Goal: Task Accomplishment & Management: Manage account settings

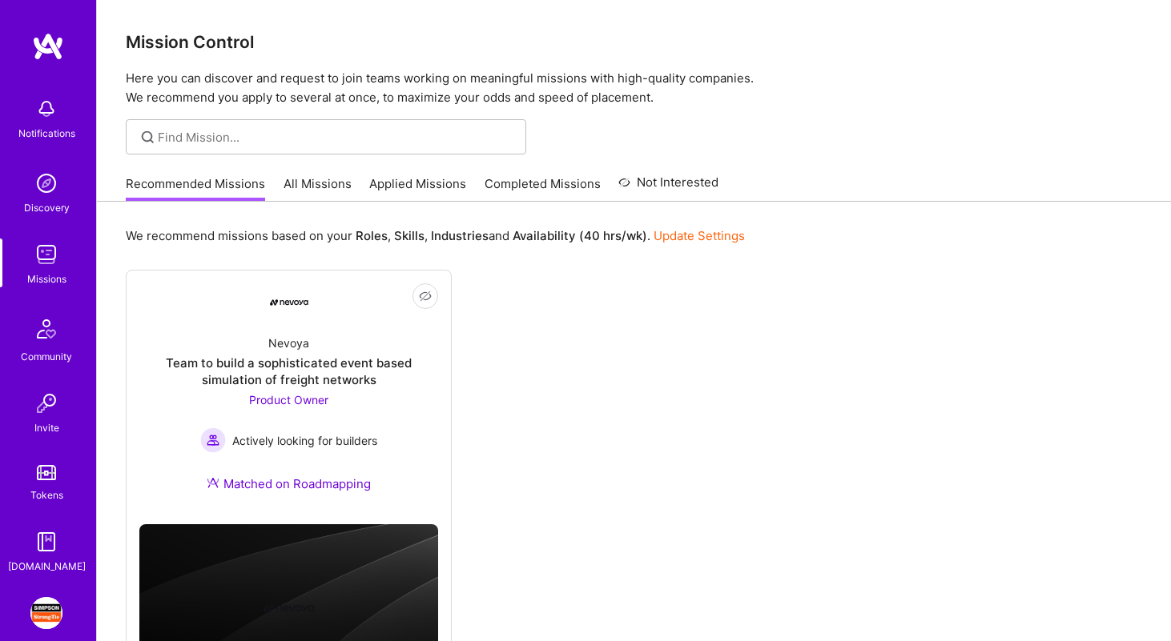
click at [55, 624] on img at bounding box center [46, 613] width 32 height 32
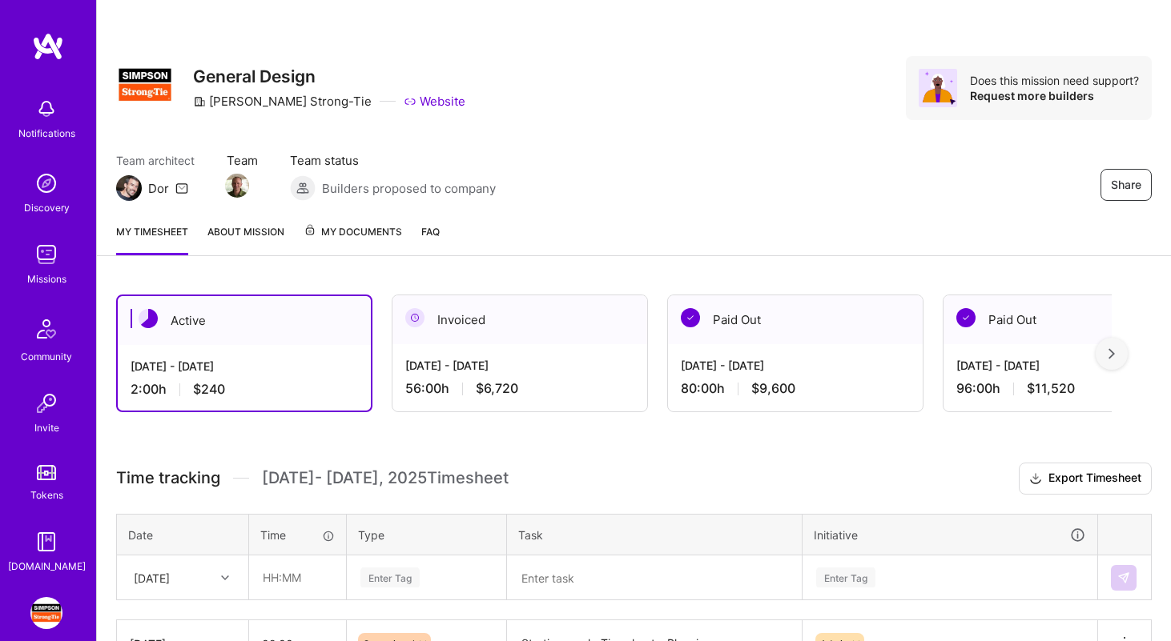
click at [1114, 355] on img at bounding box center [1111, 353] width 6 height 11
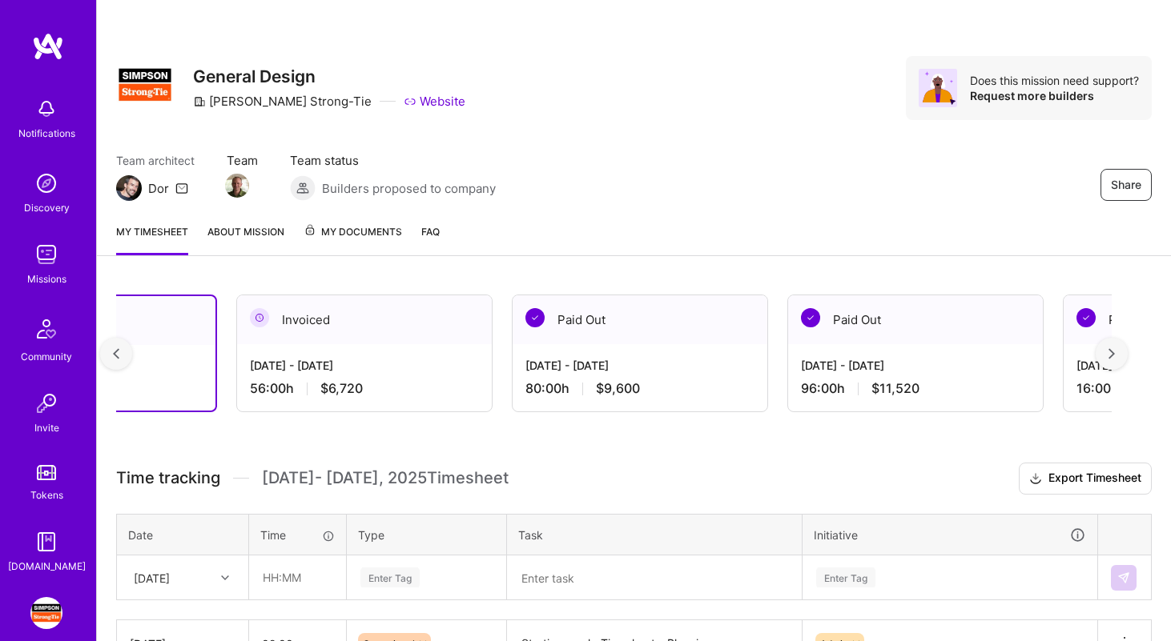
click at [1114, 355] on img at bounding box center [1111, 353] width 6 height 11
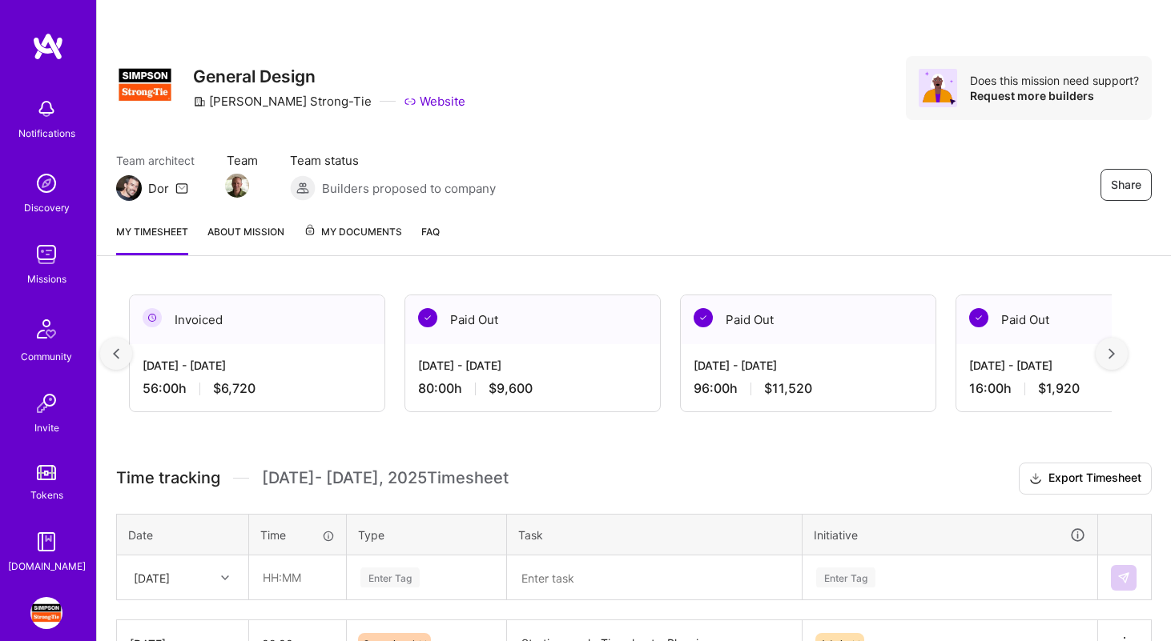
click at [1114, 355] on img at bounding box center [1111, 353] width 6 height 11
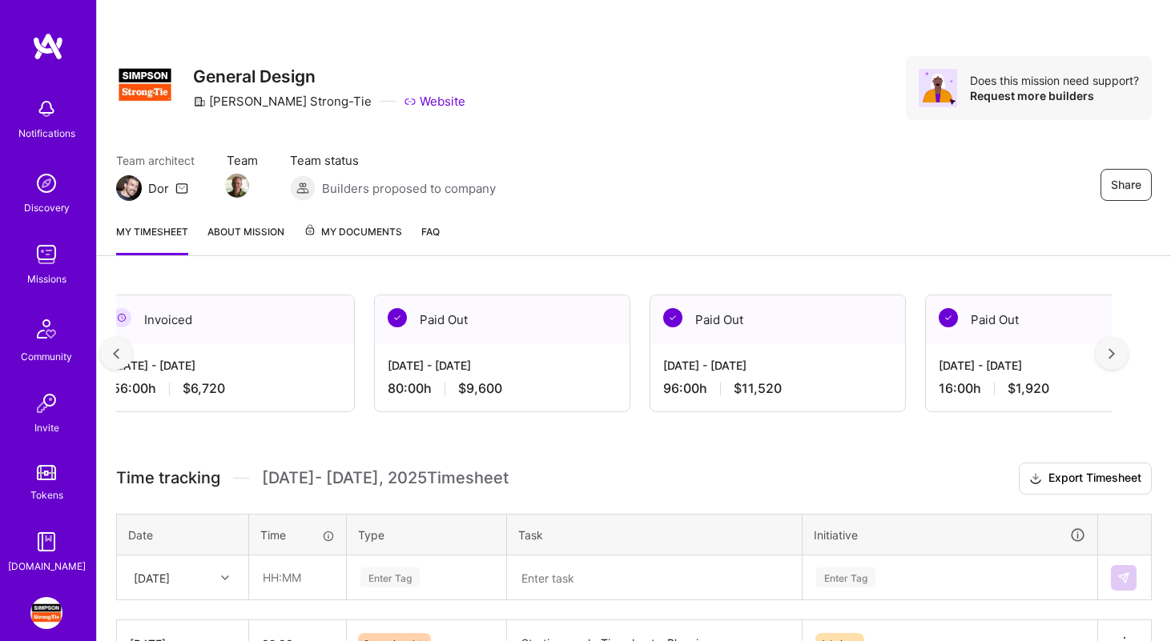
click at [1114, 355] on img at bounding box center [1111, 353] width 6 height 11
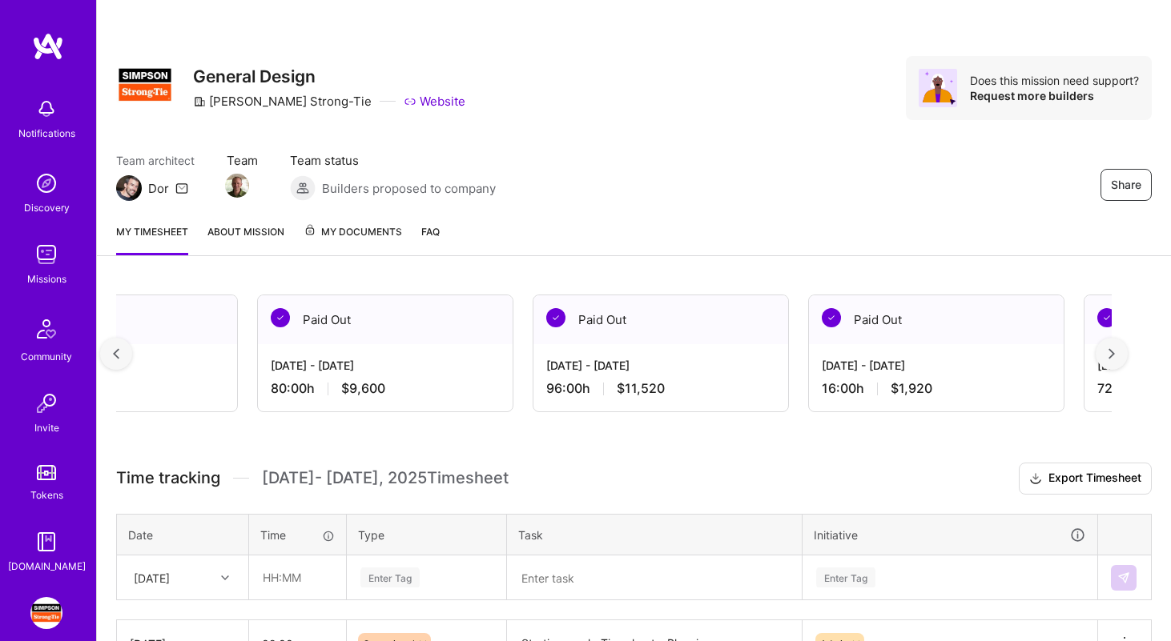
click at [1114, 355] on img at bounding box center [1111, 353] width 6 height 11
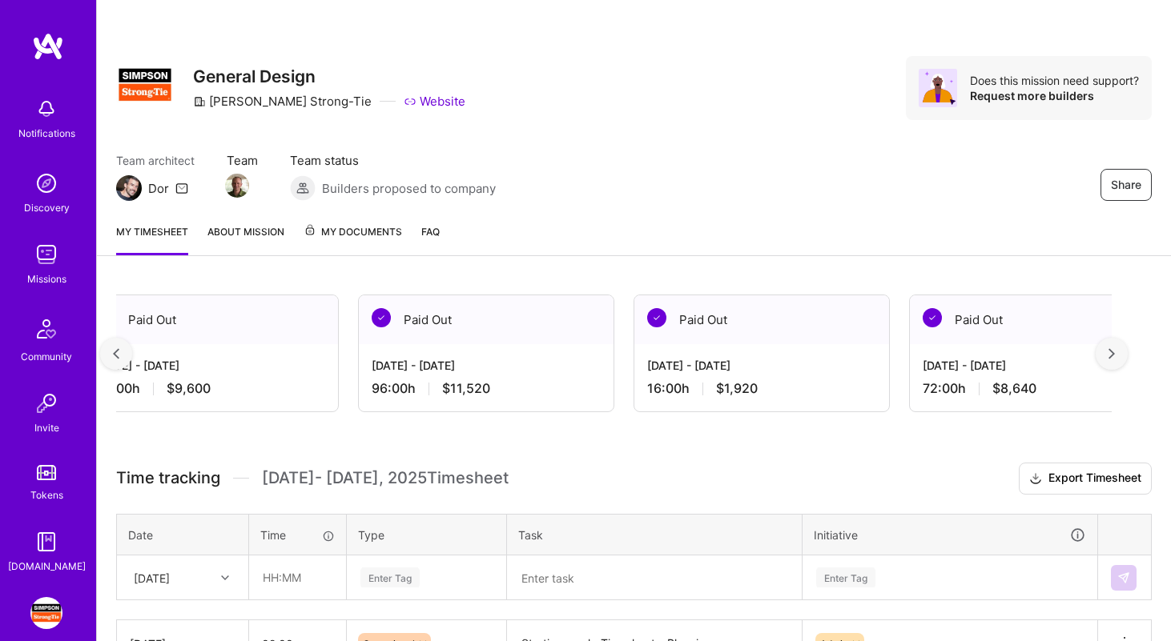
click at [1114, 355] on img at bounding box center [1111, 353] width 6 height 11
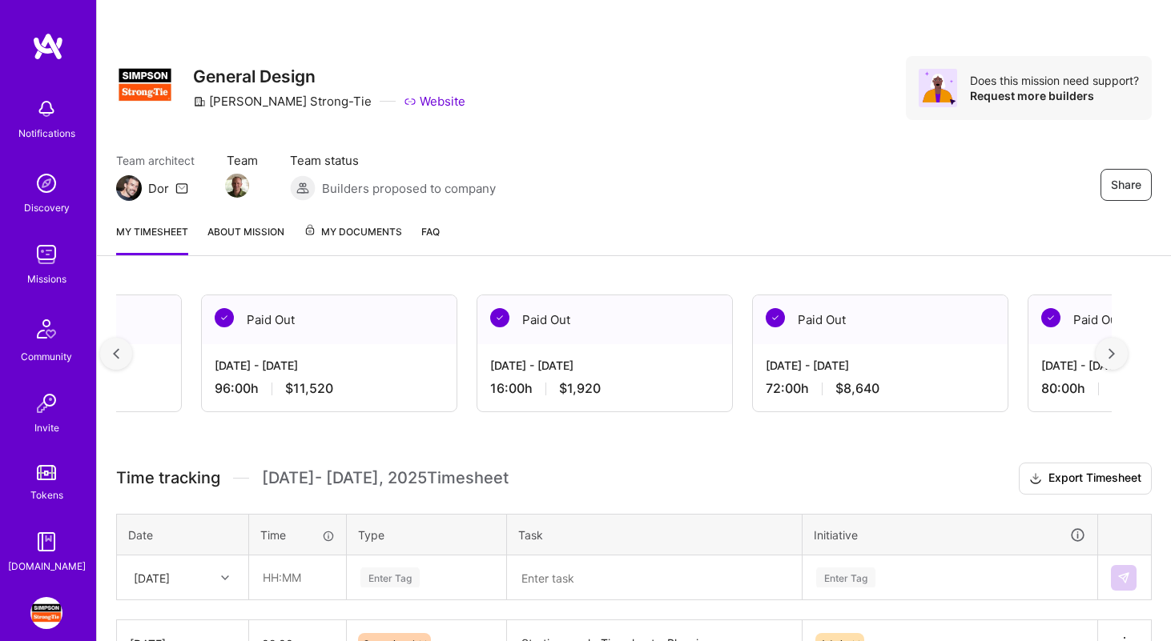
click at [1114, 355] on img at bounding box center [1111, 353] width 6 height 11
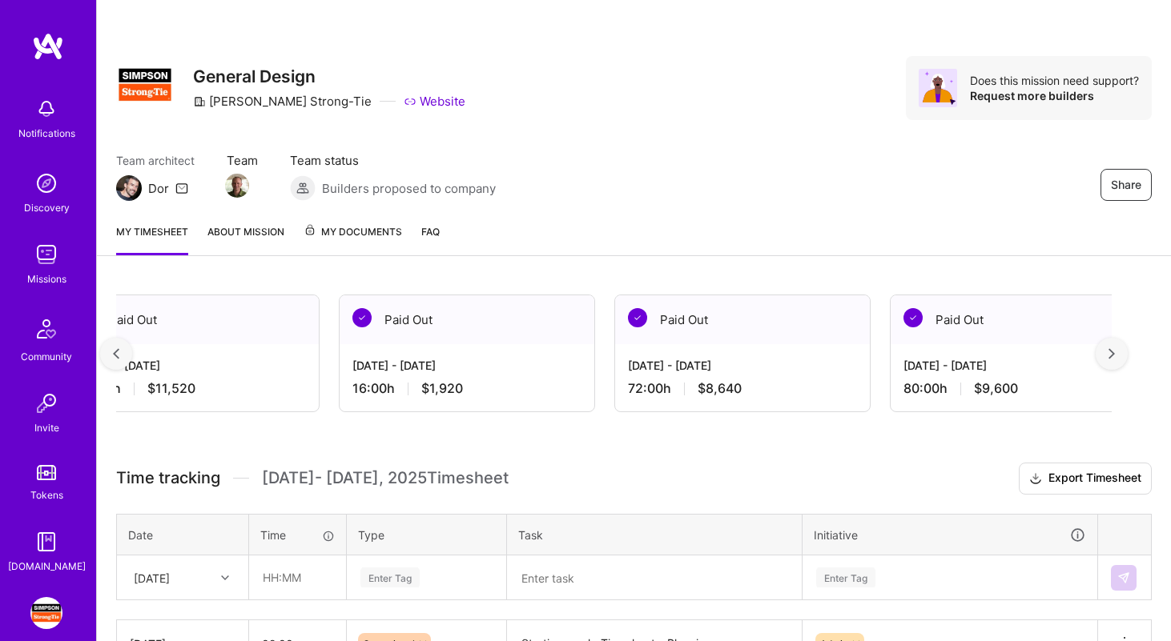
click at [1114, 355] on img at bounding box center [1111, 353] width 6 height 11
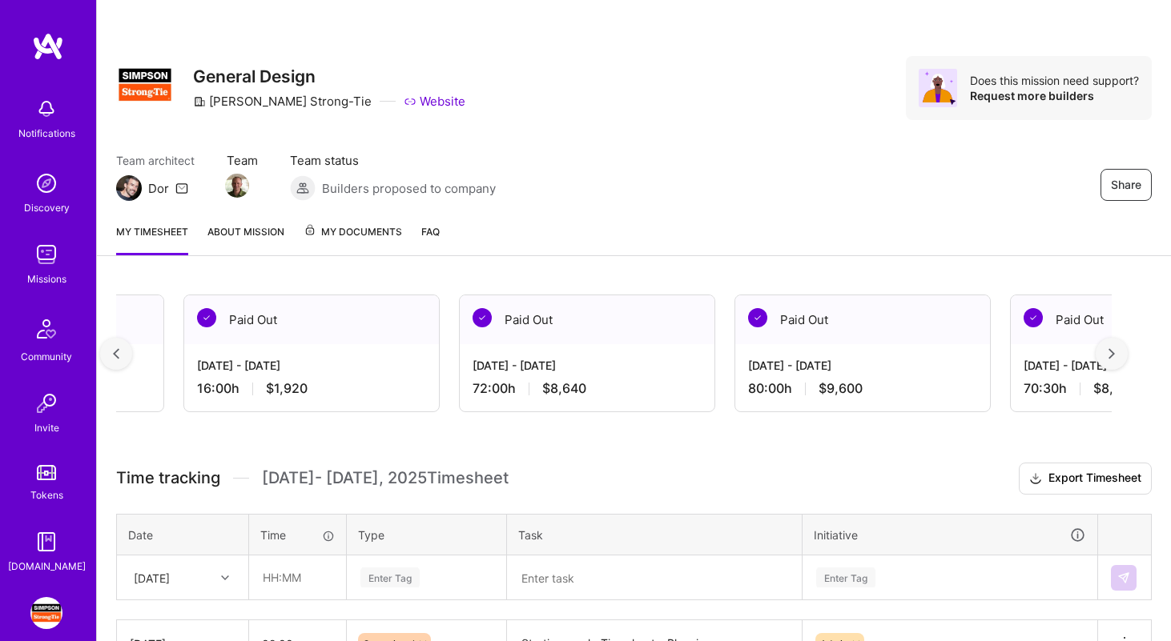
click at [1114, 355] on img at bounding box center [1111, 353] width 6 height 11
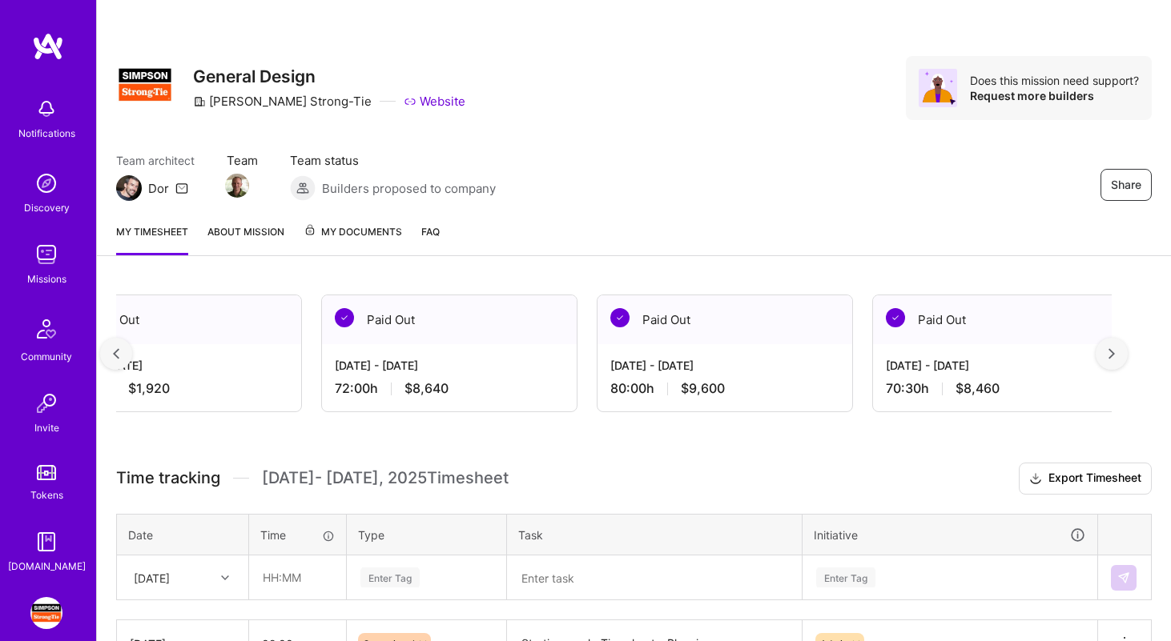
click at [1114, 355] on img at bounding box center [1111, 353] width 6 height 11
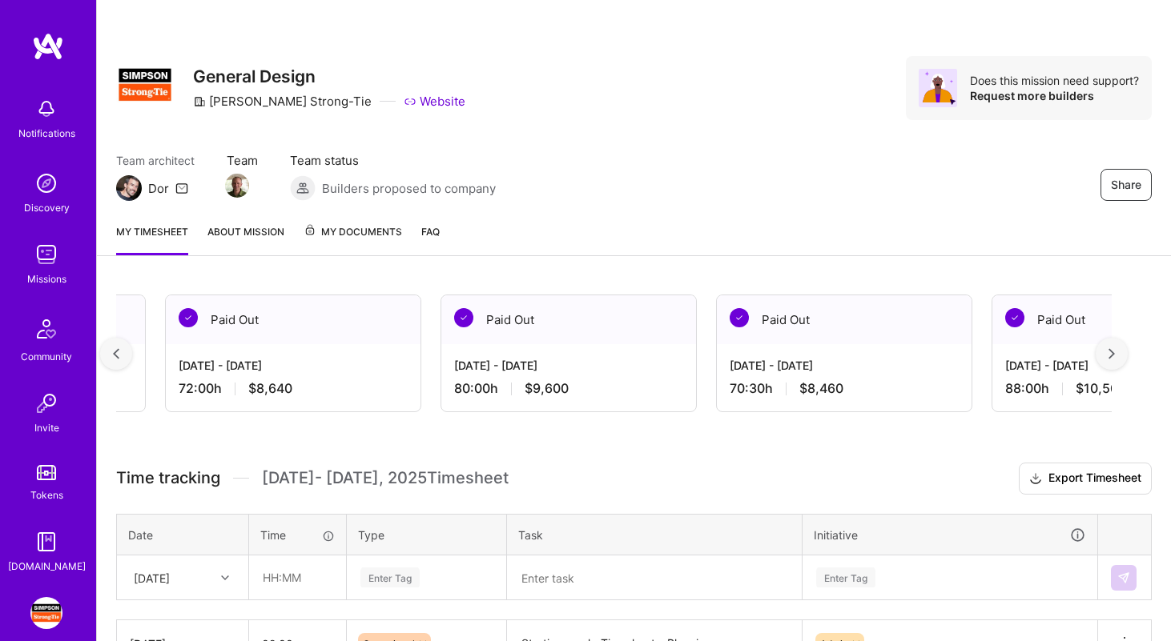
click at [1114, 355] on img at bounding box center [1111, 353] width 6 height 11
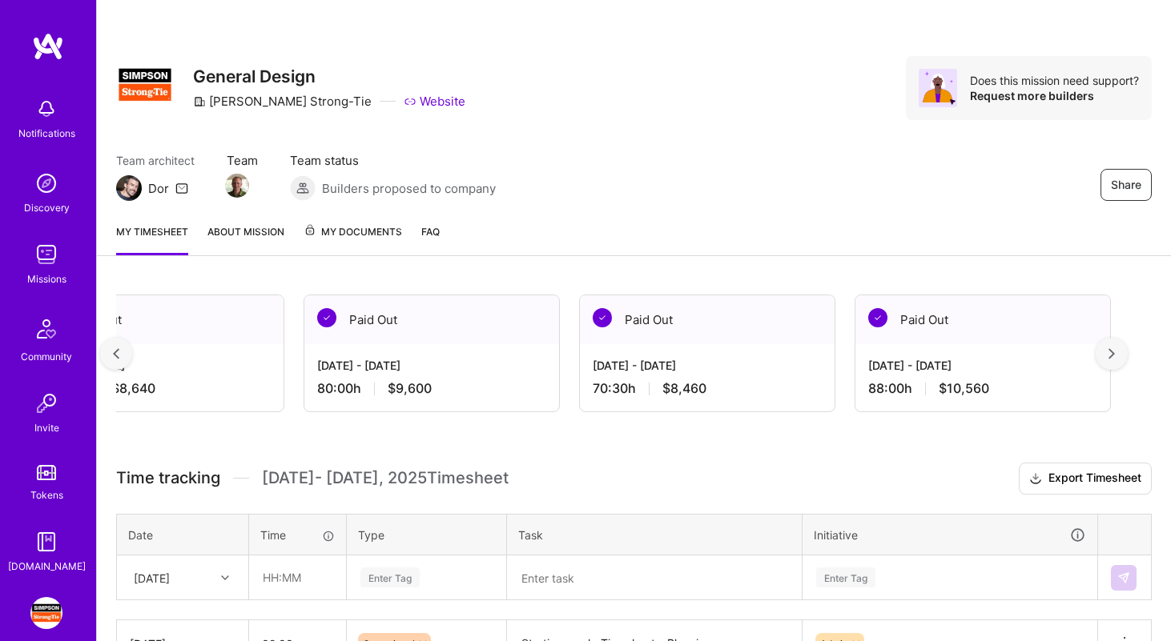
click at [1114, 355] on img at bounding box center [1111, 353] width 6 height 11
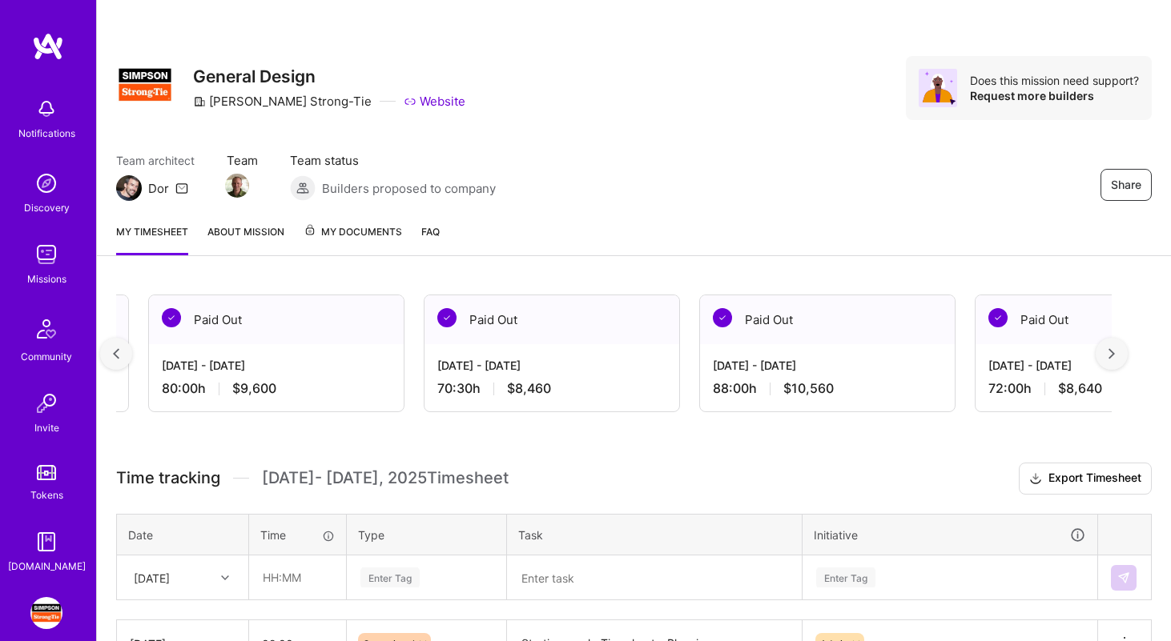
click at [1114, 355] on img at bounding box center [1111, 353] width 6 height 11
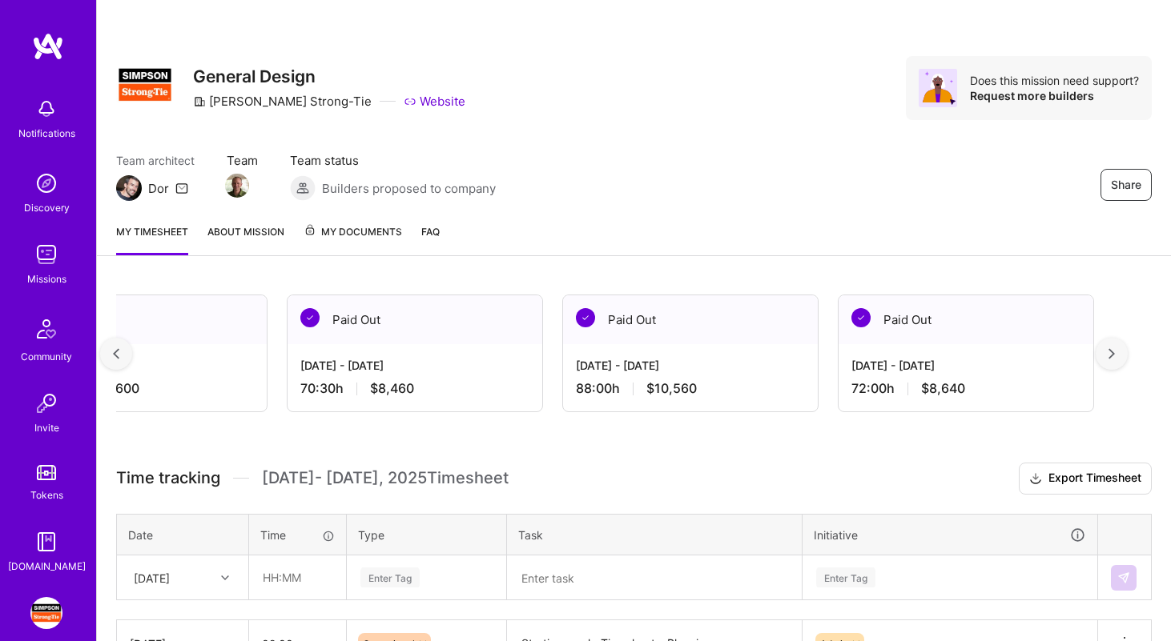
click at [1114, 355] on img at bounding box center [1111, 353] width 6 height 11
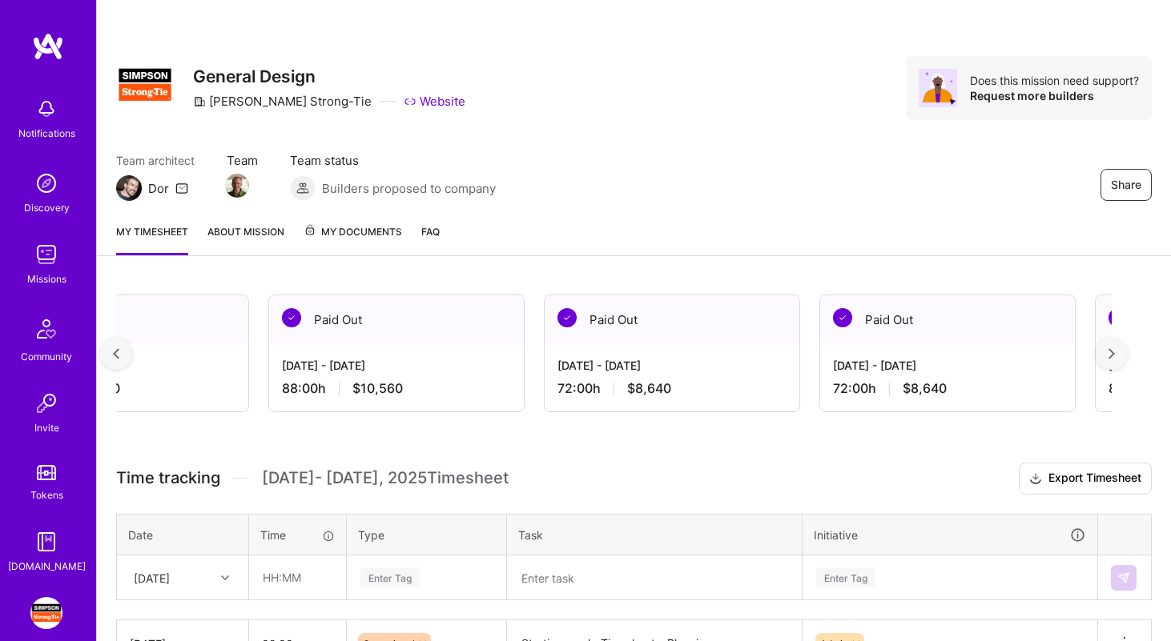
click at [1114, 355] on img at bounding box center [1111, 353] width 6 height 11
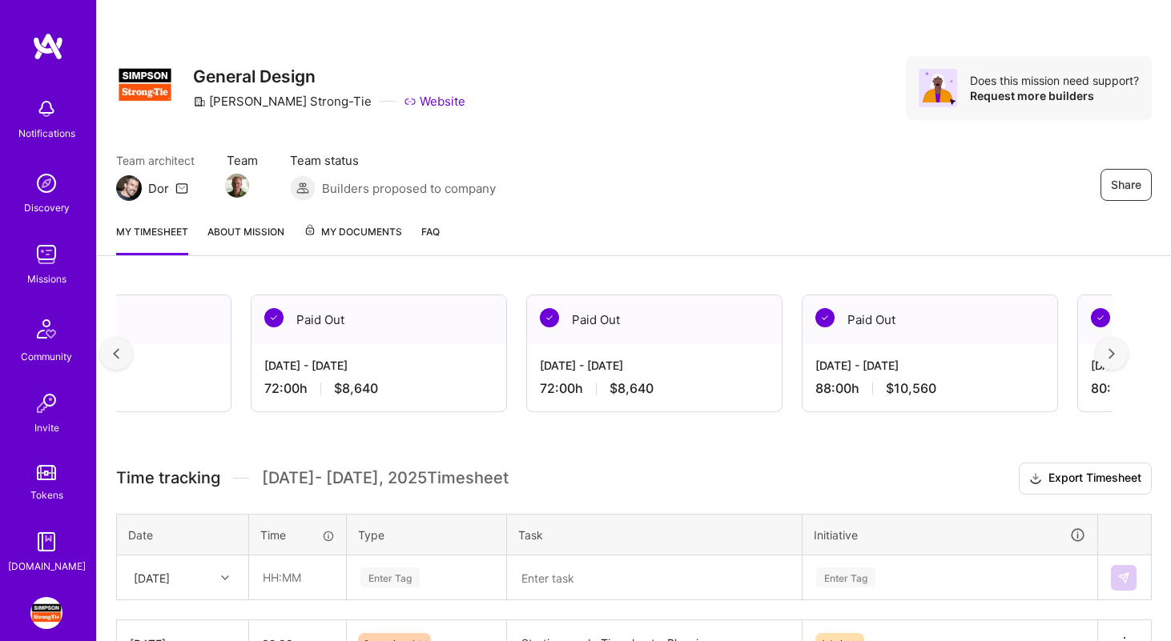
click at [1114, 355] on img at bounding box center [1111, 353] width 6 height 11
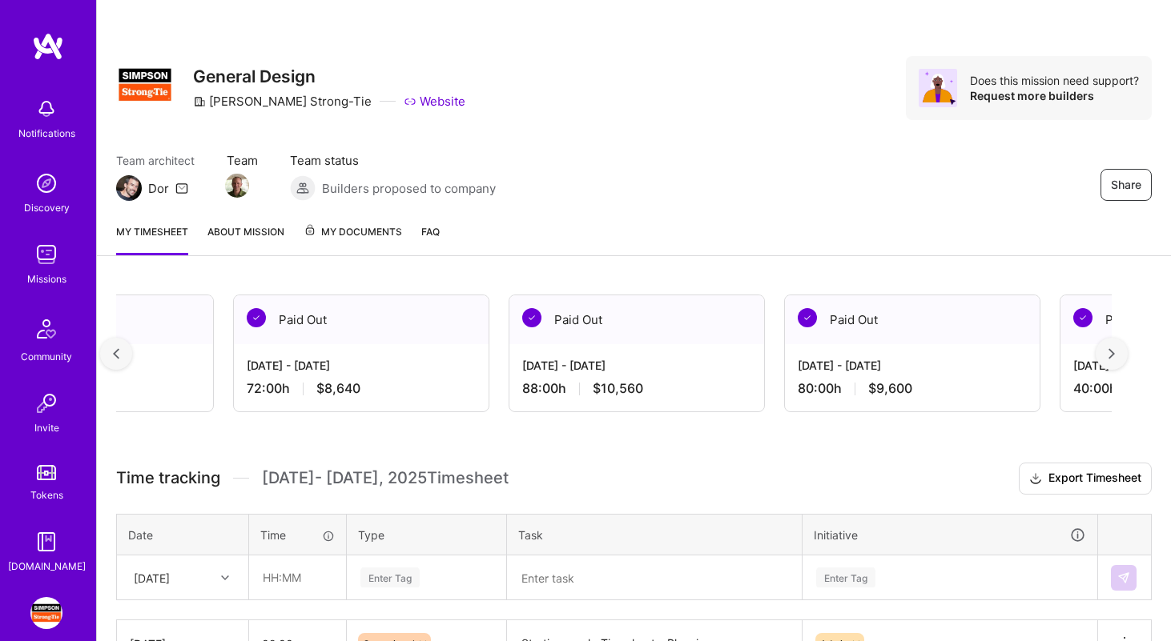
click at [1114, 355] on img at bounding box center [1111, 353] width 6 height 11
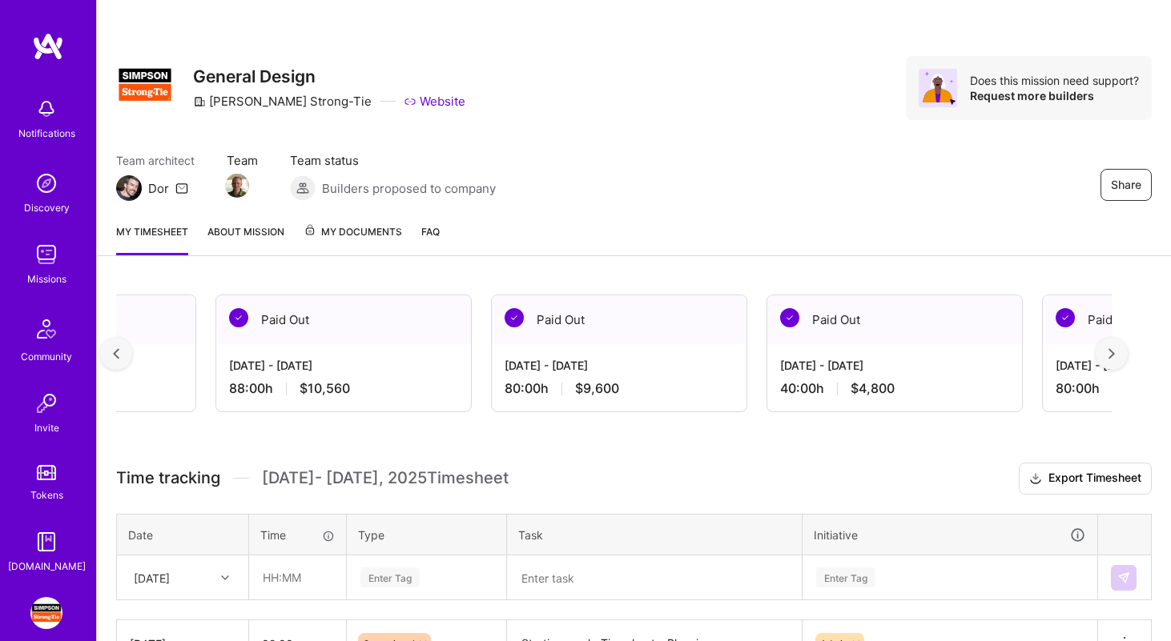
click at [1114, 355] on img at bounding box center [1111, 353] width 6 height 11
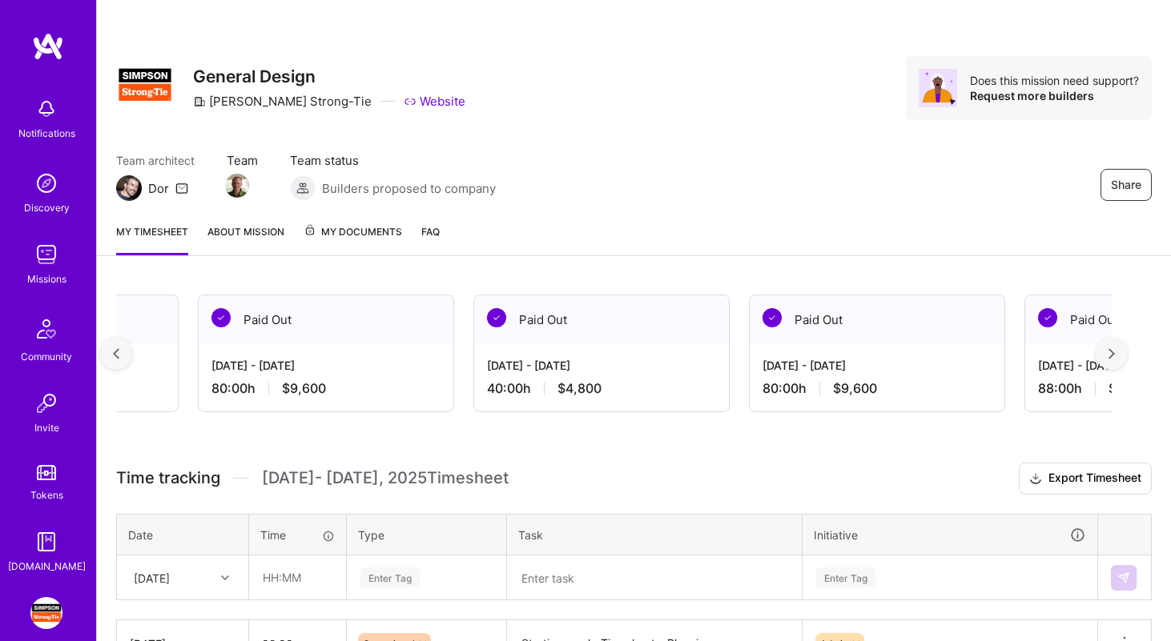
click at [1114, 355] on img at bounding box center [1111, 353] width 6 height 11
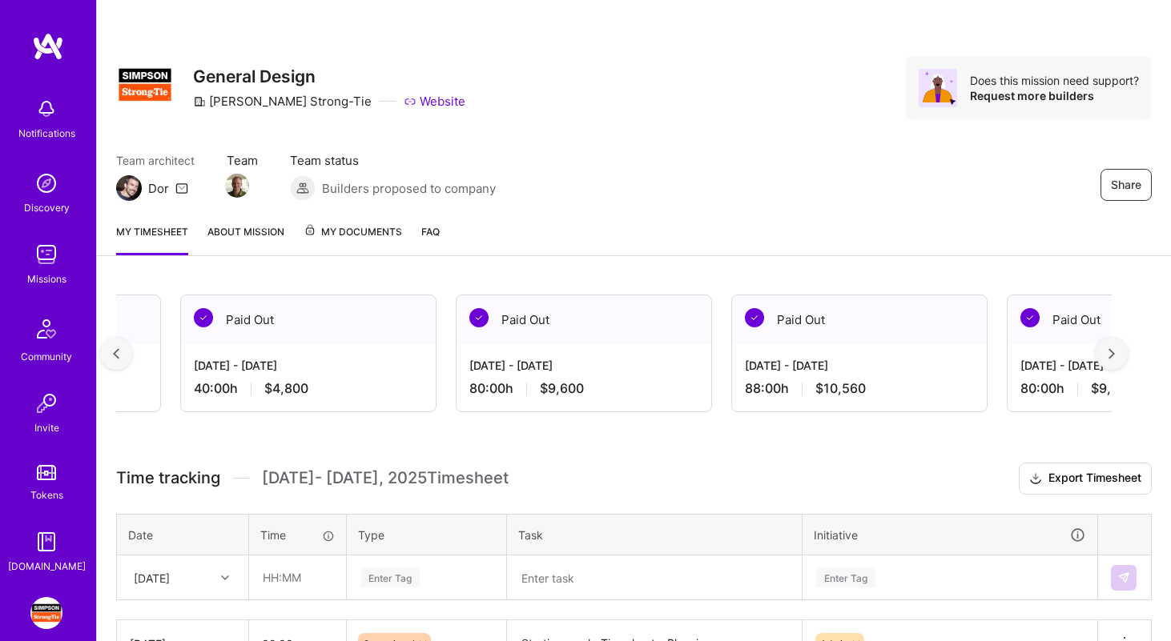
click at [1114, 355] on img at bounding box center [1111, 353] width 6 height 11
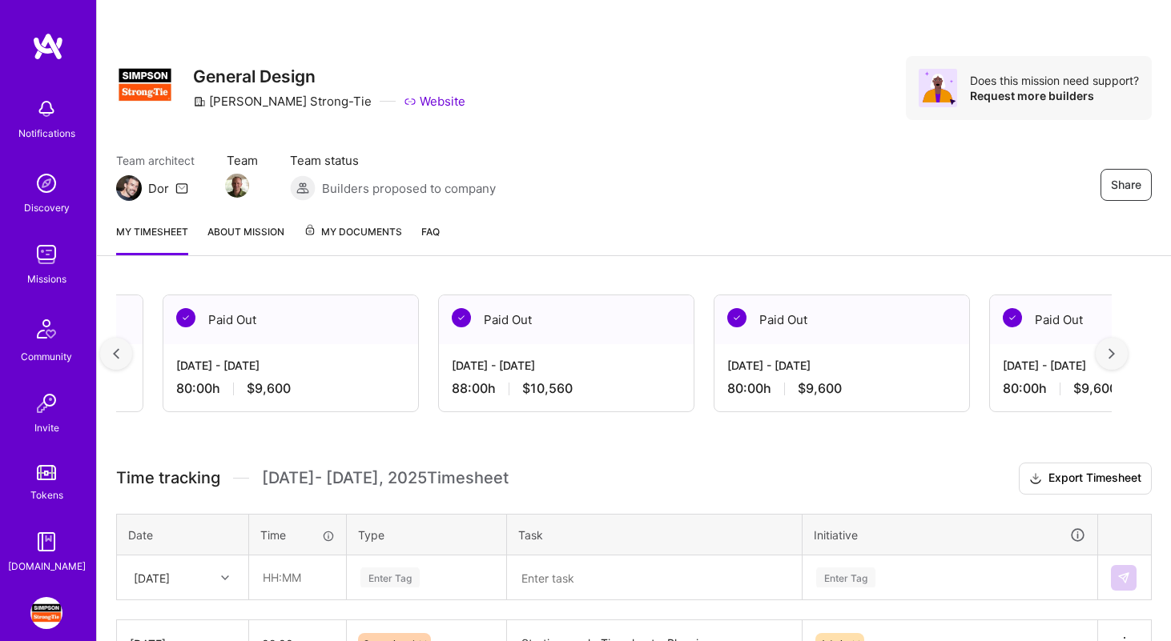
click at [1114, 355] on img at bounding box center [1111, 353] width 6 height 11
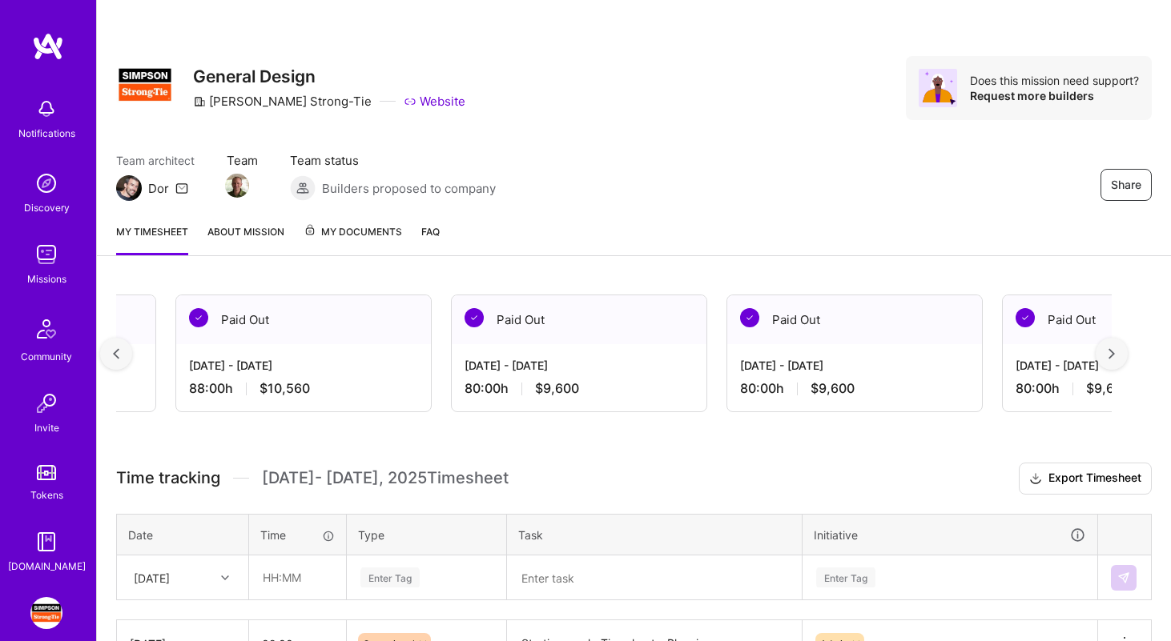
scroll to position [0, 4103]
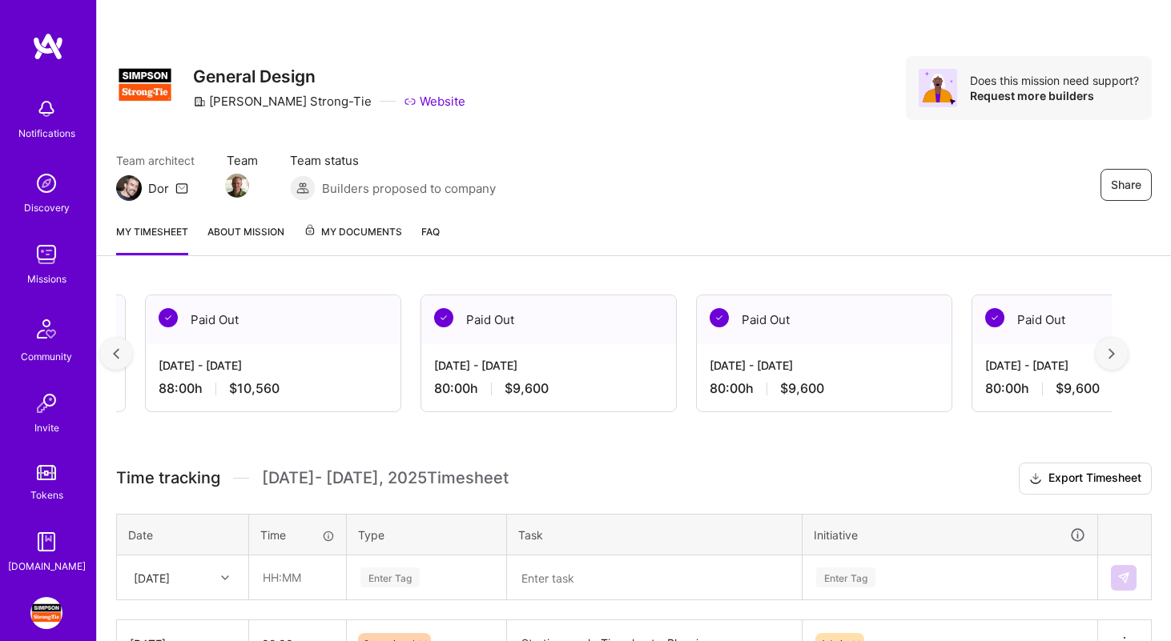
click at [363, 232] on span "My Documents" at bounding box center [352, 232] width 98 height 18
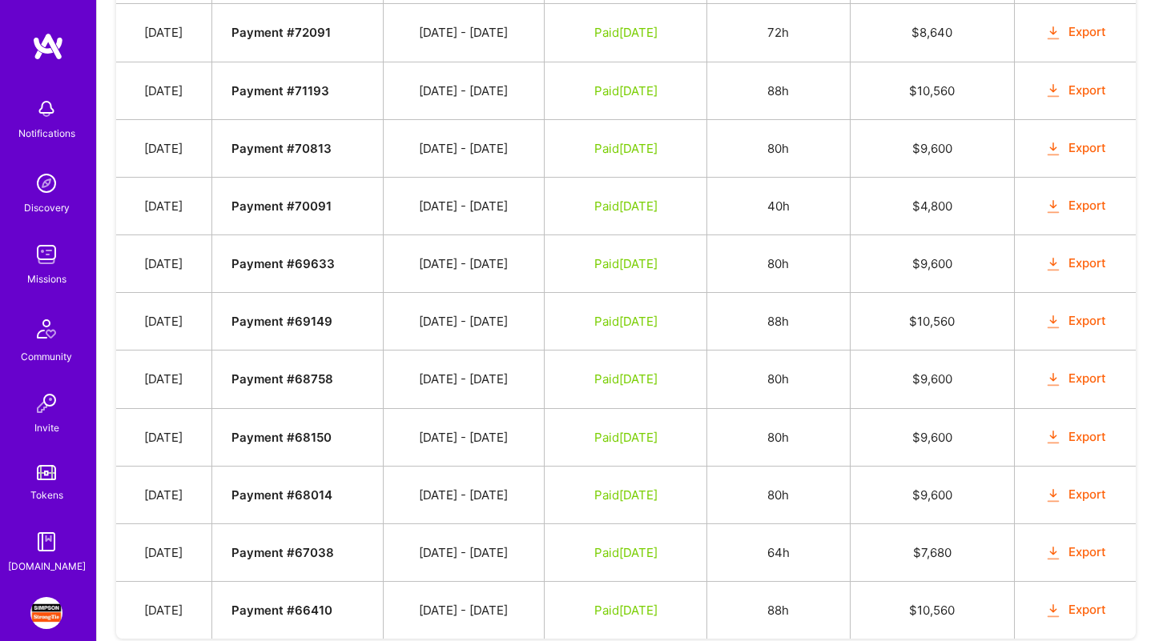
scroll to position [1038, 0]
